Goal: Communication & Community: Answer question/provide support

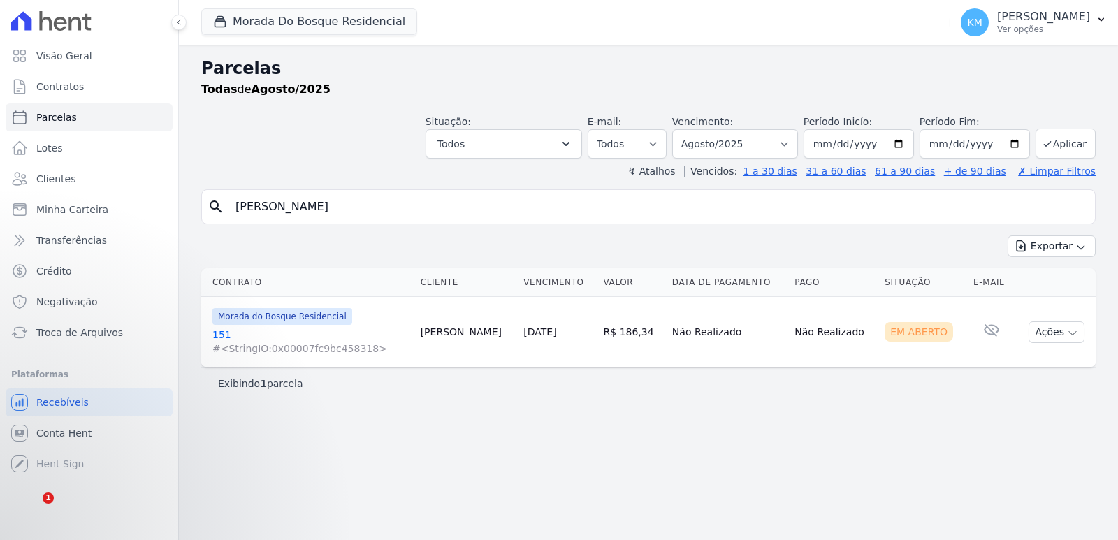
select select
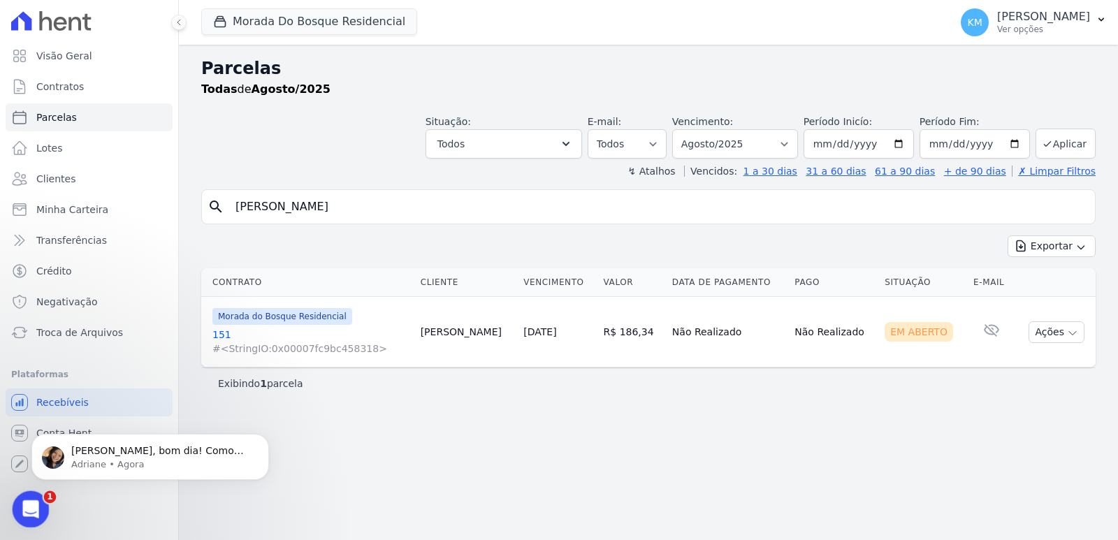
click at [39, 505] on icon "Abertura do Messenger da Intercom" at bounding box center [28, 507] width 23 height 23
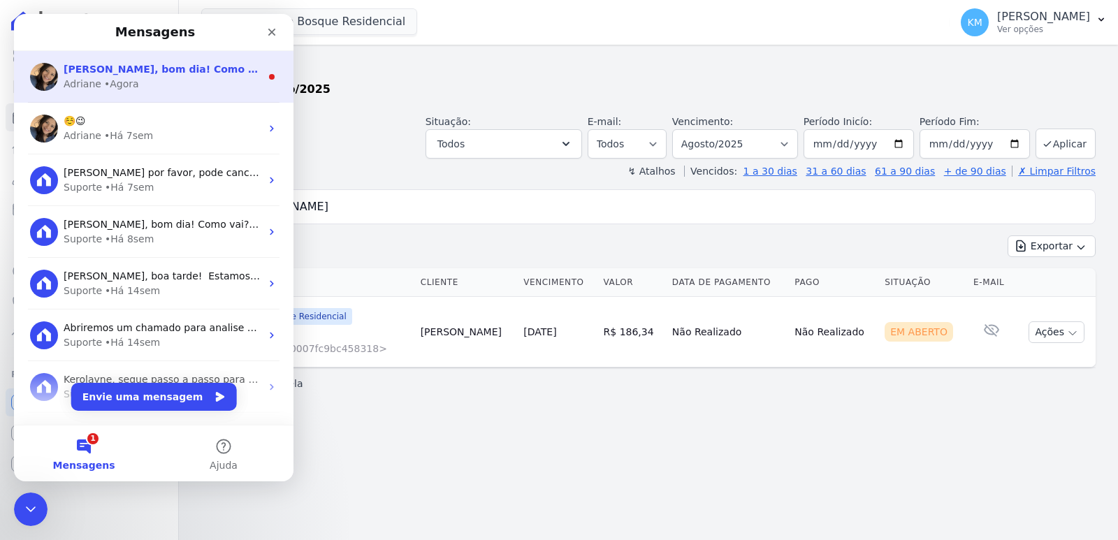
click at [115, 72] on span "[PERSON_NAME], bom dia! Como vai? Você recebeu a minha última mensagem, sobre o…" at bounding box center [385, 69] width 642 height 11
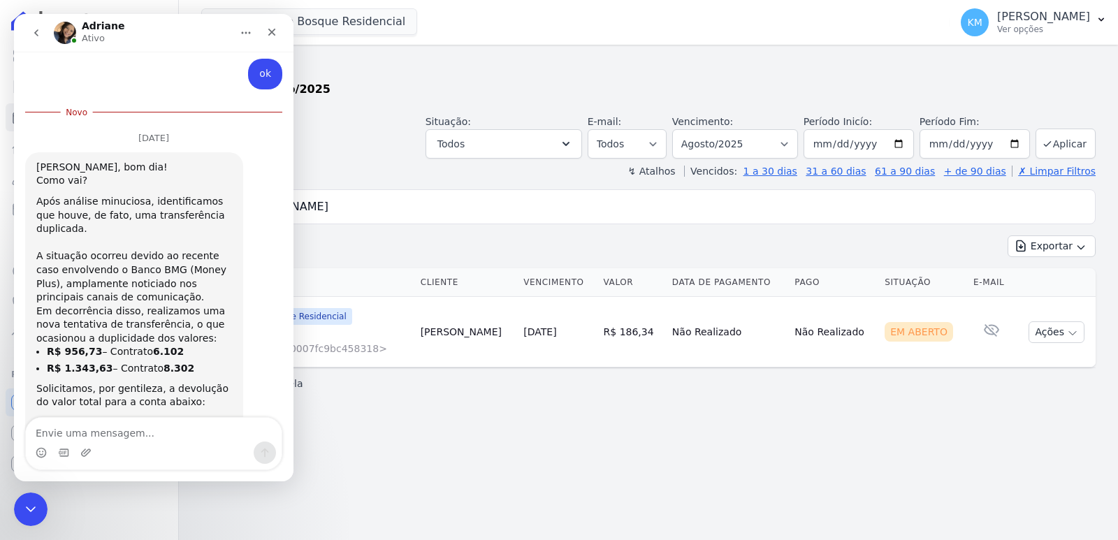
scroll to position [4223, 0]
click at [86, 433] on textarea "Envie uma mensagem..." at bounding box center [154, 430] width 256 height 24
type textarea "Bom dia, bem sim e vc?"
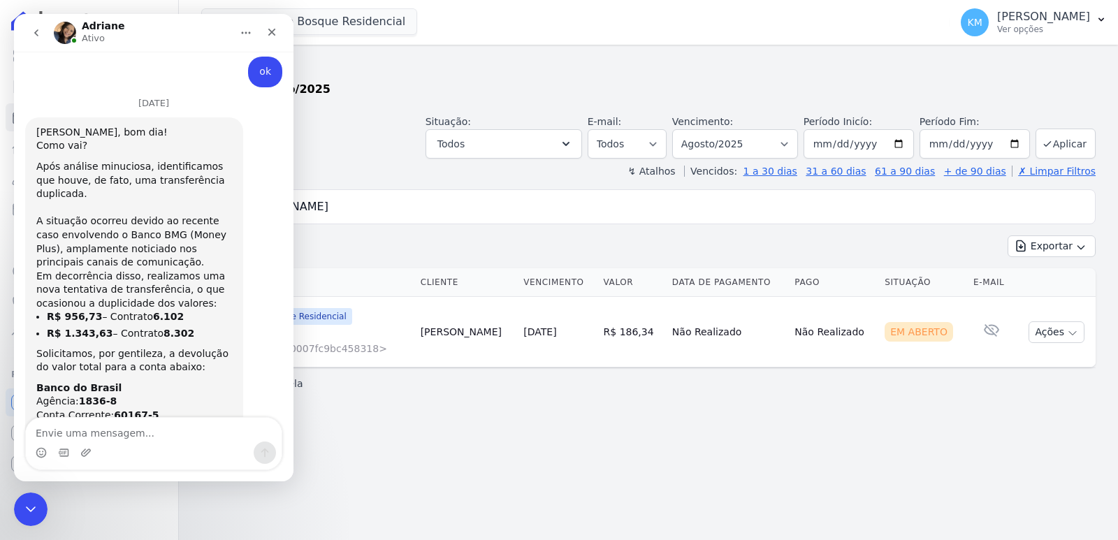
scroll to position [4232, 0]
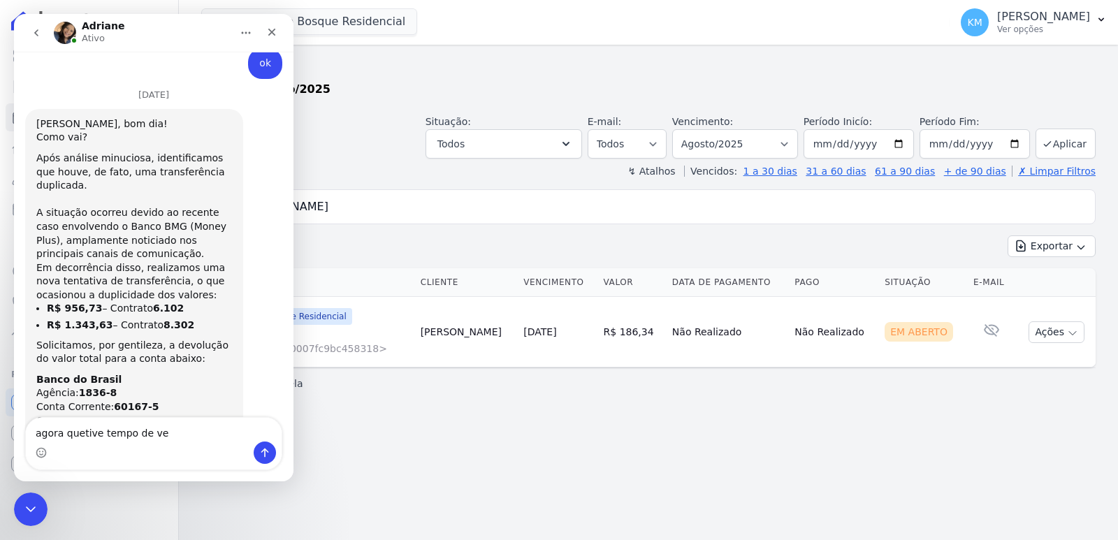
type textarea "agora quetive tempo de ver"
type textarea "p"
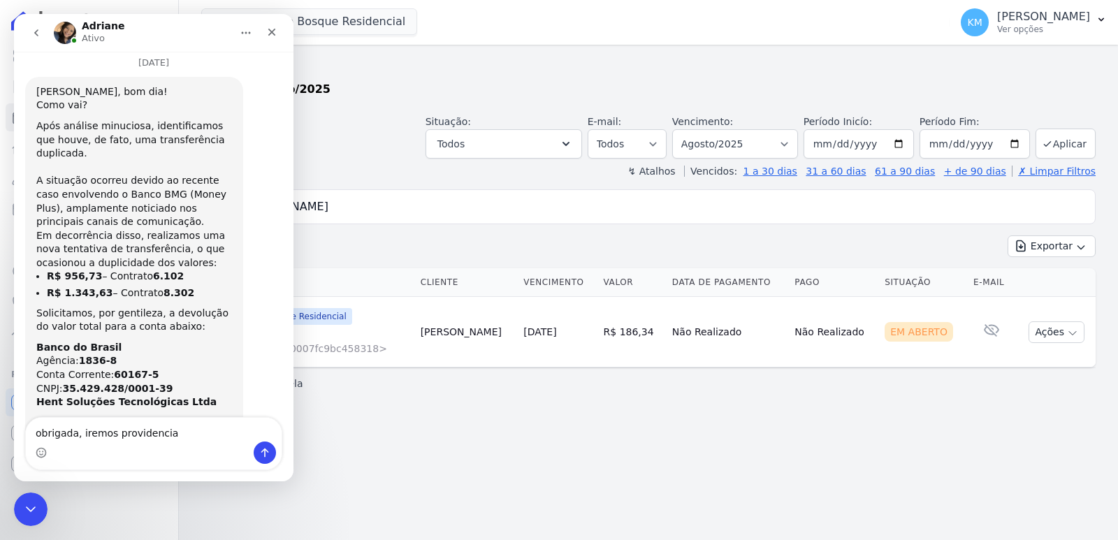
type textarea "obrigada, iremos providenciar"
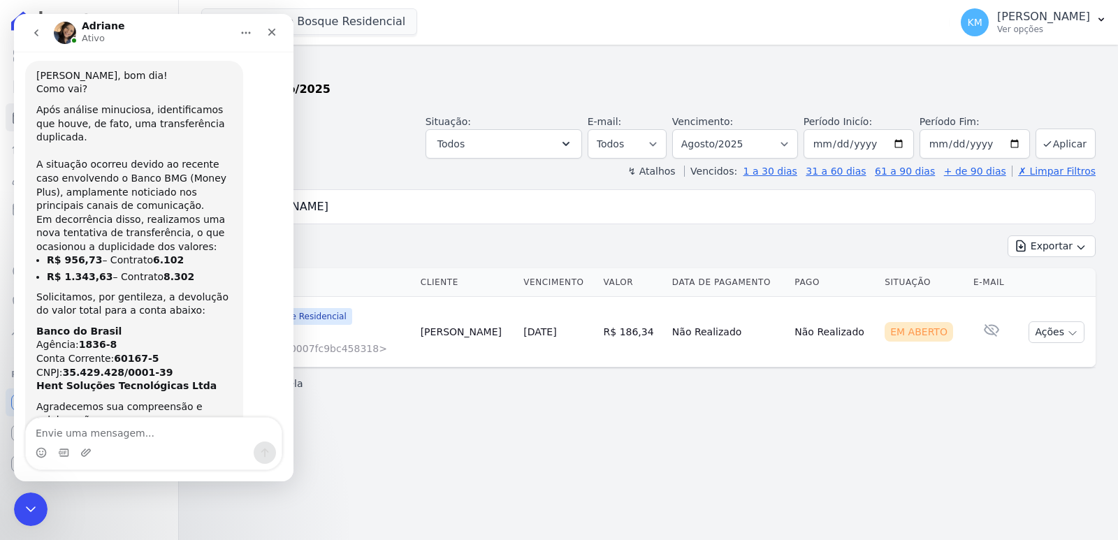
scroll to position [4296, 0]
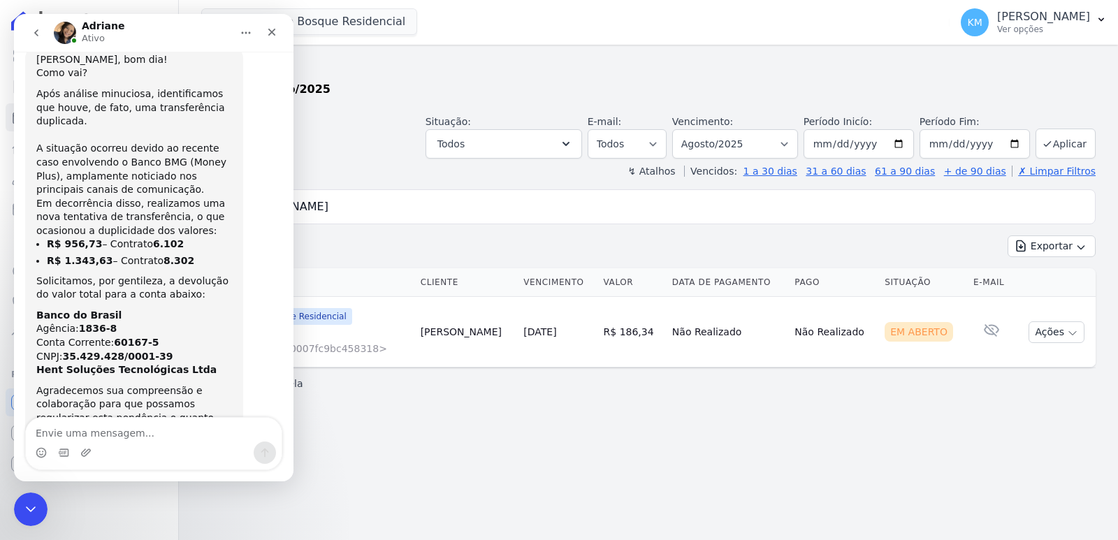
click at [526, 423] on div "Parcelas Todas de Agosto/2025 Situação: Agendado Em Aberto Pago Processando Can…" at bounding box center [648, 293] width 939 height 496
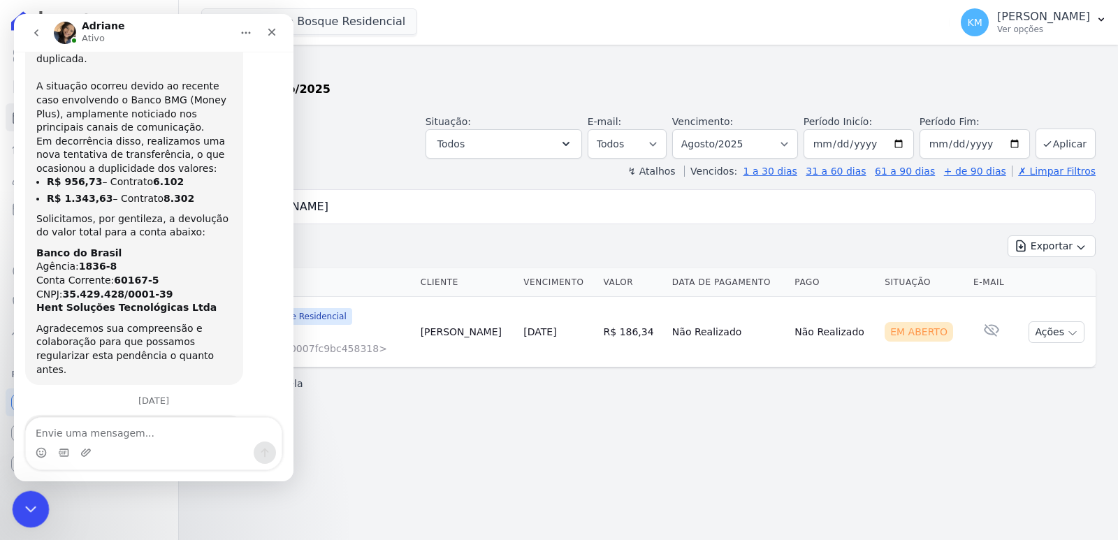
drag, startPoint x: 30, startPoint y: 514, endPoint x: 13, endPoint y: 523, distance: 18.8
click at [30, 514] on icon "Encerramento do Messenger da Intercom" at bounding box center [28, 507] width 17 height 17
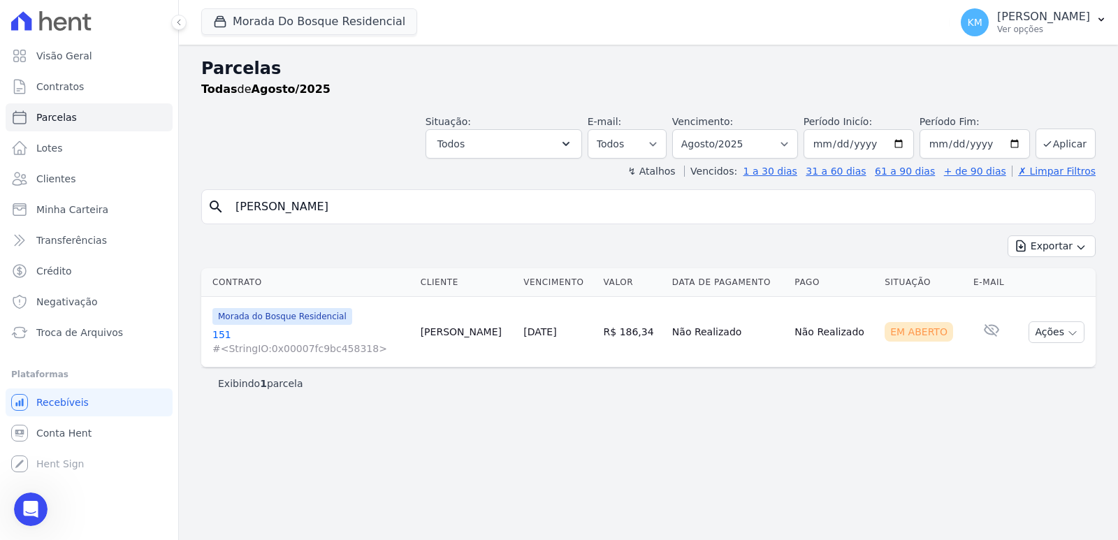
click at [390, 204] on input "[PERSON_NAME]" at bounding box center [658, 207] width 863 height 28
click at [510, 215] on input "[PERSON_NAME]" at bounding box center [658, 207] width 863 height 28
select select
click at [219, 333] on link "151 #<StringIO:0x00007fc9bc458318>" at bounding box center [310, 342] width 197 height 28
